Goal: Task Accomplishment & Management: Use online tool/utility

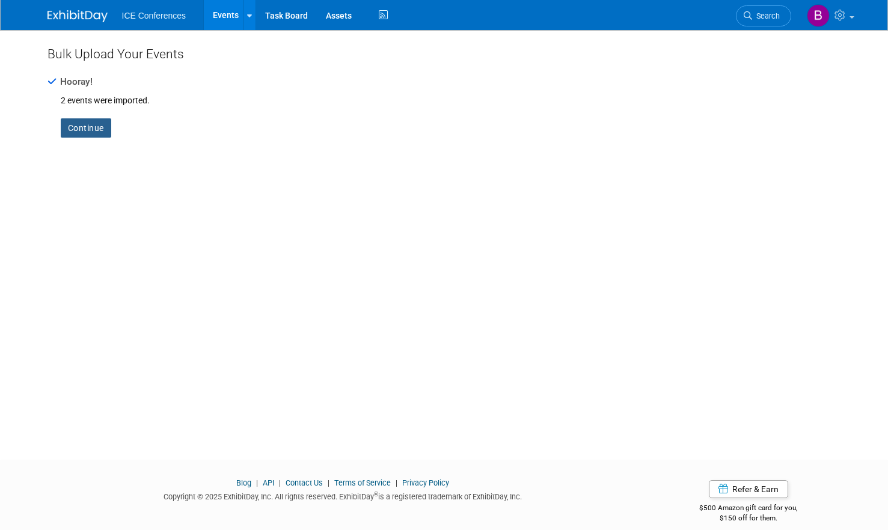
drag, startPoint x: 0, startPoint y: 0, endPoint x: 84, endPoint y: 124, distance: 150.3
click at [86, 129] on link "Continue" at bounding box center [86, 127] width 51 height 19
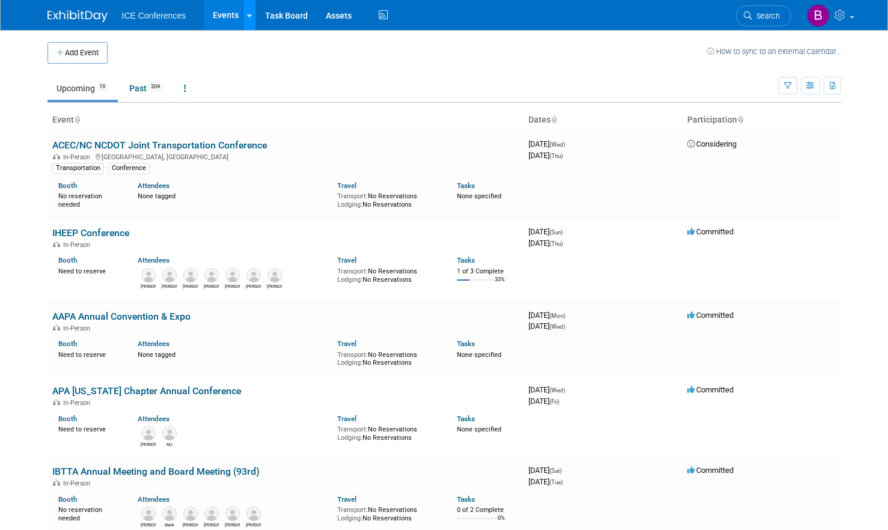
click at [251, 20] on link at bounding box center [249, 15] width 13 height 30
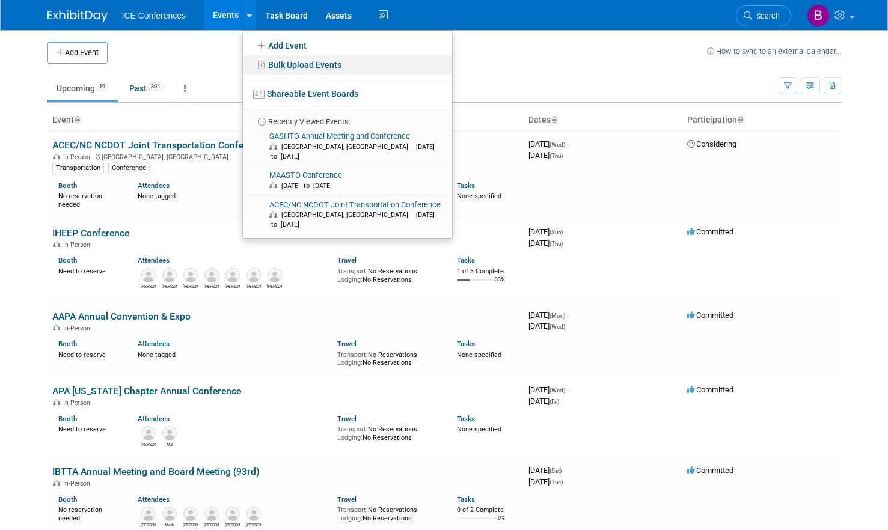
click at [275, 70] on link "Bulk Upload Events" at bounding box center [347, 64] width 209 height 19
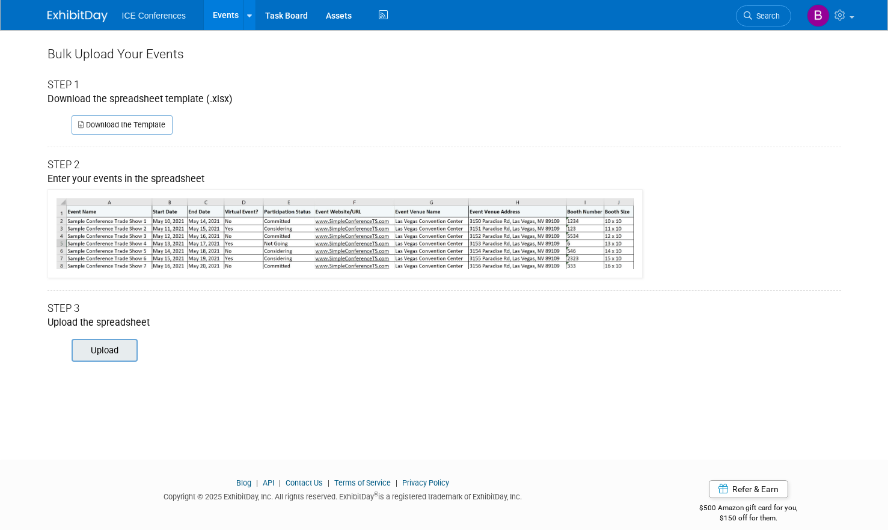
click at [123, 355] on input "file" at bounding box center [55, 350] width 164 height 20
type input "C:\fakepath\ExhibitDay-Event-Import-Template (8).xlsx"
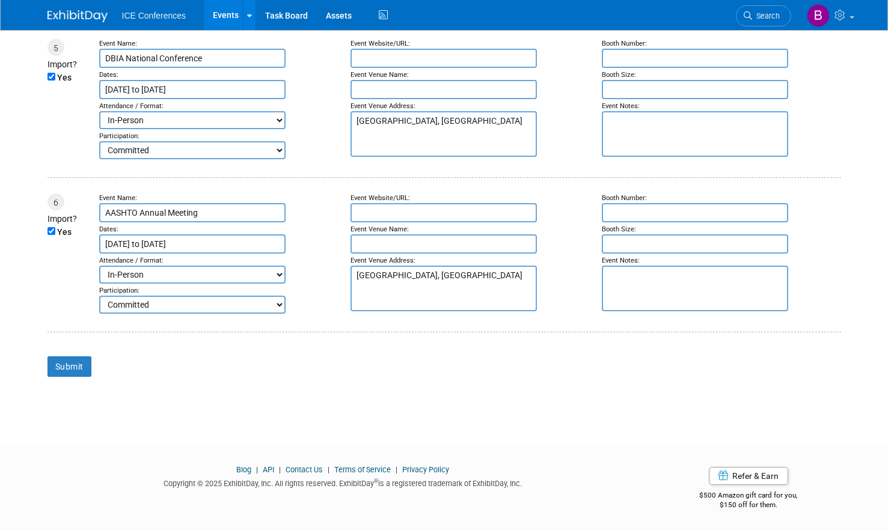
scroll to position [840, 0]
click at [80, 369] on input "Submit" at bounding box center [70, 366] width 44 height 20
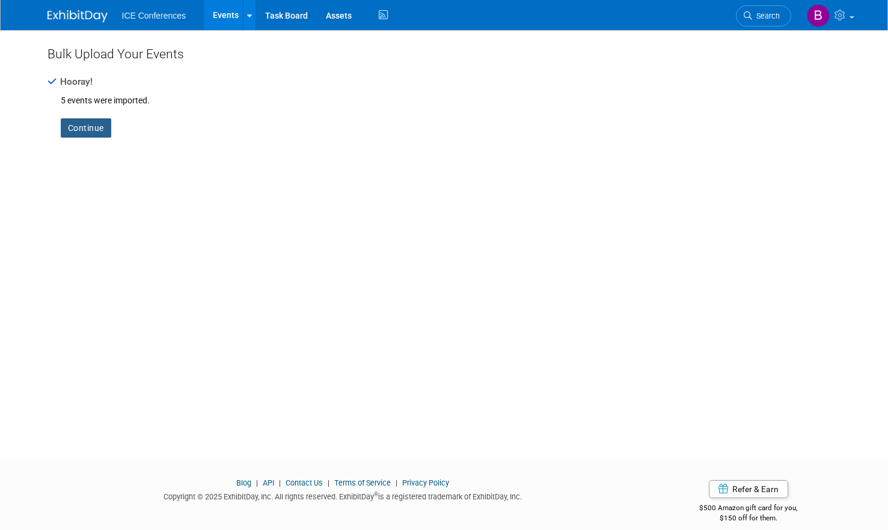
click at [96, 137] on link "Continue" at bounding box center [86, 127] width 51 height 19
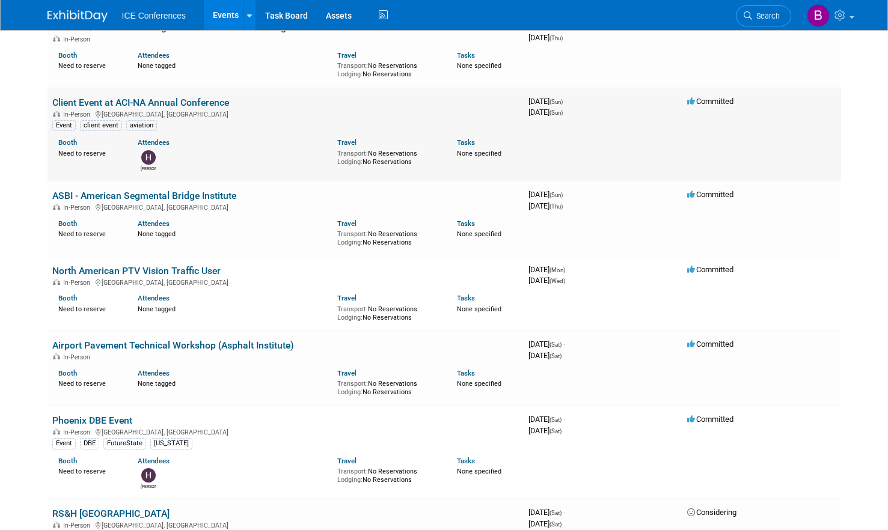
scroll to position [454, 0]
